Goal: Information Seeking & Learning: Learn about a topic

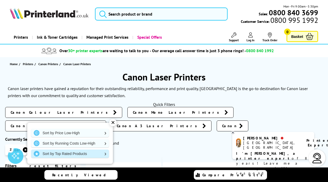
click at [96, 154] on link "Sort by Top Rated Products" at bounding box center [70, 153] width 78 height 8
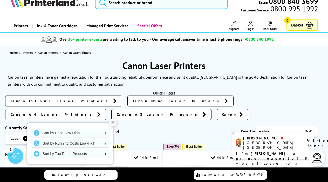
scroll to position [13, 0]
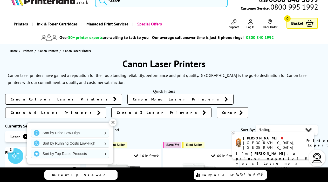
click at [113, 123] on div "✕" at bounding box center [112, 122] width 7 height 7
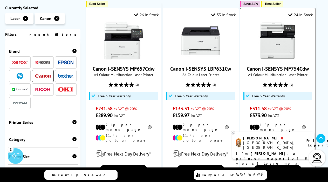
scroll to position [342, 0]
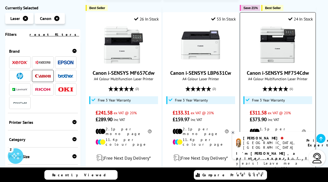
click at [278, 39] on img at bounding box center [277, 44] width 39 height 39
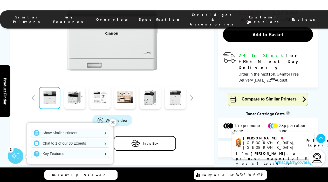
scroll to position [204, 0]
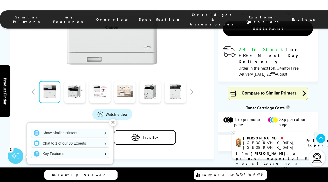
click at [125, 81] on link at bounding box center [124, 92] width 21 height 22
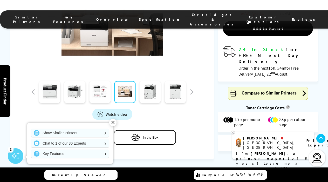
click at [122, 111] on span "Watch video" at bounding box center [116, 113] width 22 height 5
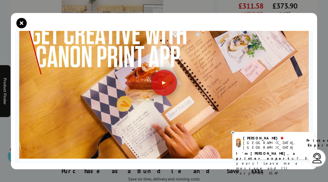
scroll to position [67, 0]
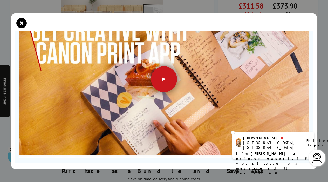
click at [161, 80] on div at bounding box center [164, 79] width 26 height 26
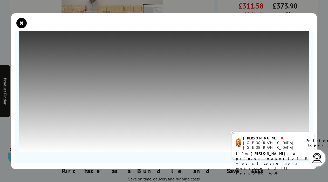
scroll to position [72, 0]
click at [232, 132] on icon at bounding box center [233, 132] width 2 height 2
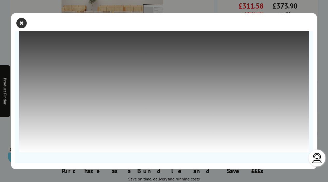
click at [22, 21] on icon "close modal" at bounding box center [21, 23] width 10 height 10
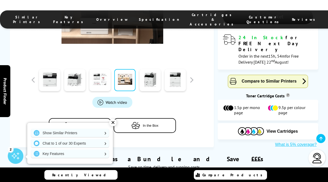
scroll to position [224, 0]
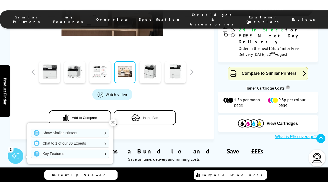
click at [132, 61] on link at bounding box center [124, 72] width 21 height 22
click at [117, 92] on span "Watch video" at bounding box center [116, 94] width 22 height 5
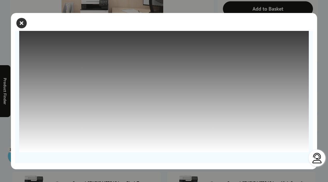
click at [23, 23] on icon "close modal" at bounding box center [21, 23] width 10 height 10
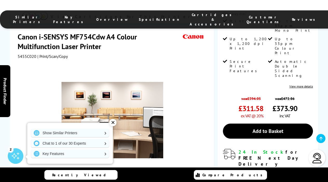
scroll to position [101, 0]
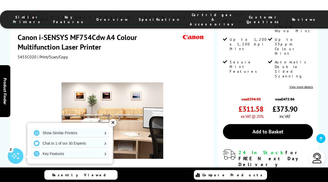
click at [120, 98] on img at bounding box center [112, 121] width 102 height 102
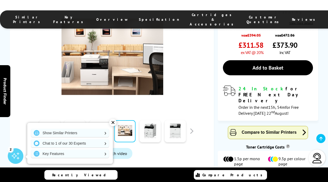
scroll to position [167, 0]
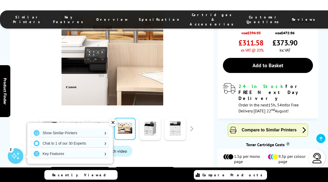
click at [106, 30] on img at bounding box center [112, 55] width 102 height 102
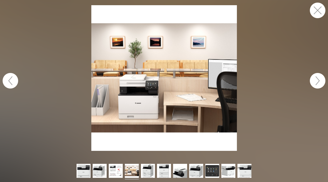
click at [138, 70] on img at bounding box center [163, 77] width 145 height 145
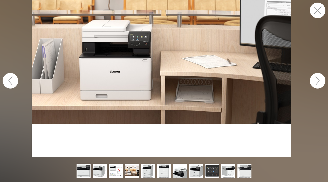
click at [13, 79] on button "button" at bounding box center [11, 81] width 16 height 16
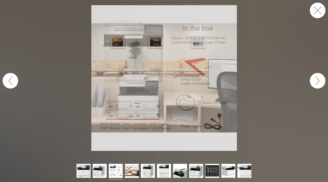
click at [202, 146] on img at bounding box center [163, 77] width 145 height 145
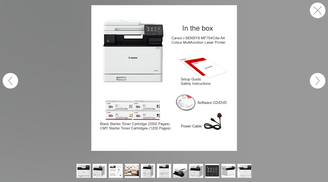
click at [312, 84] on button "button" at bounding box center [317, 81] width 16 height 16
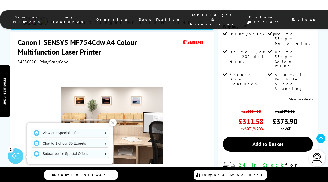
scroll to position [89, 0]
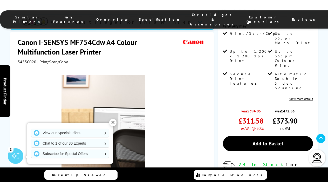
click at [146, 97] on img at bounding box center [112, 126] width 102 height 102
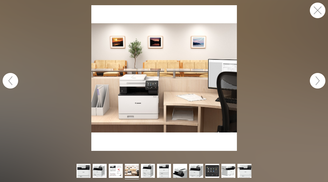
click at [10, 77] on button "button" at bounding box center [11, 81] width 16 height 16
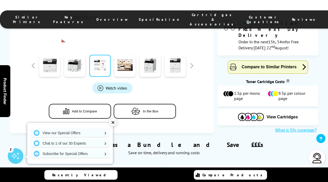
scroll to position [232, 0]
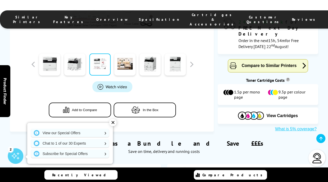
click at [102, 84] on span "Product_All_Videos" at bounding box center [100, 87] width 6 height 6
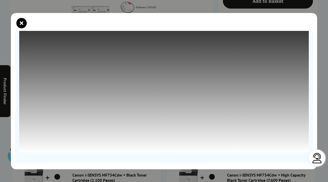
click at [28, 22] on div at bounding box center [163, 25] width 297 height 12
click at [23, 24] on icon "close modal" at bounding box center [21, 23] width 10 height 10
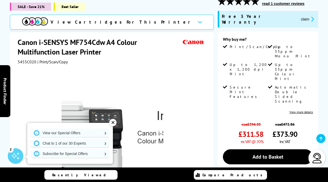
scroll to position [76, 0]
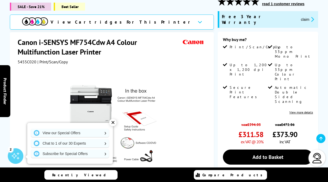
click at [88, 39] on h1 "Canon i-SENSYS MF754Cdw A4 Colour Multifunction Laser Printer" at bounding box center [99, 46] width 163 height 19
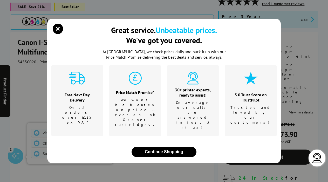
click at [88, 39] on div "Great service. Unbeatable prices. We've got you covered." at bounding box center [163, 37] width 225 height 24
click at [57, 34] on icon "close modal" at bounding box center [58, 29] width 10 height 10
